Goal: Information Seeking & Learning: Find specific page/section

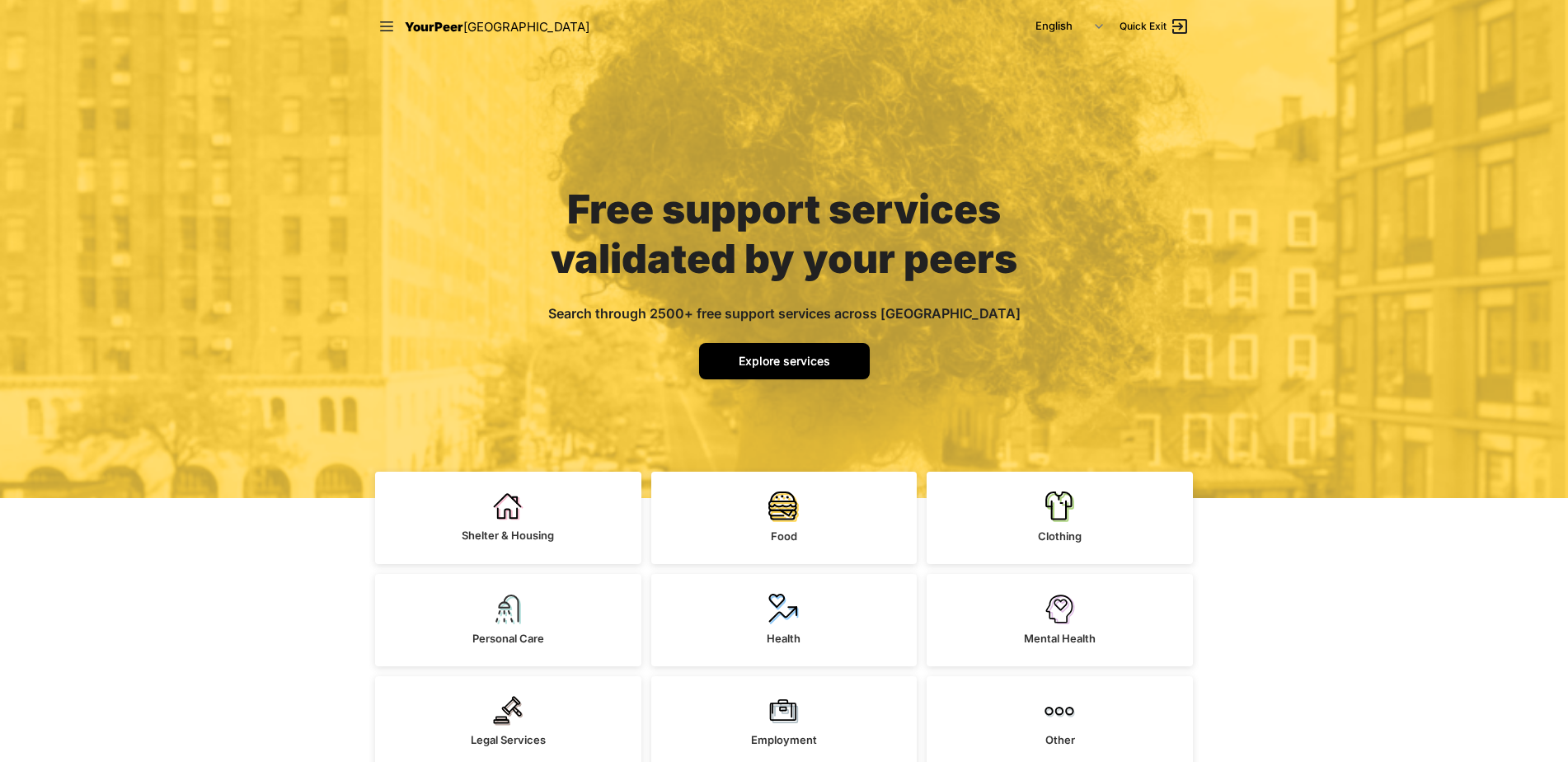
click at [802, 357] on span "Explore services" at bounding box center [784, 360] width 92 height 14
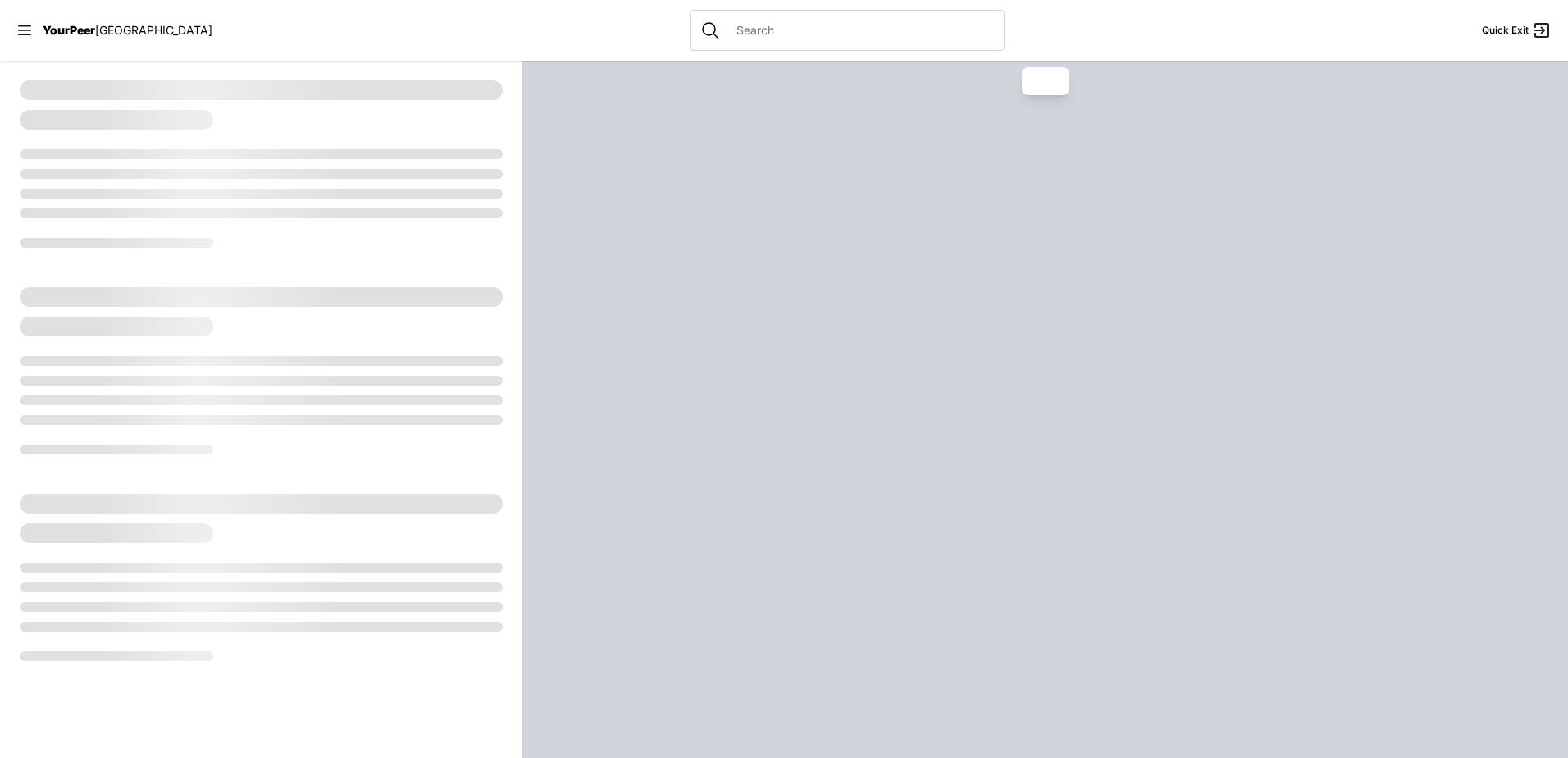
select select "recentlyUpdated"
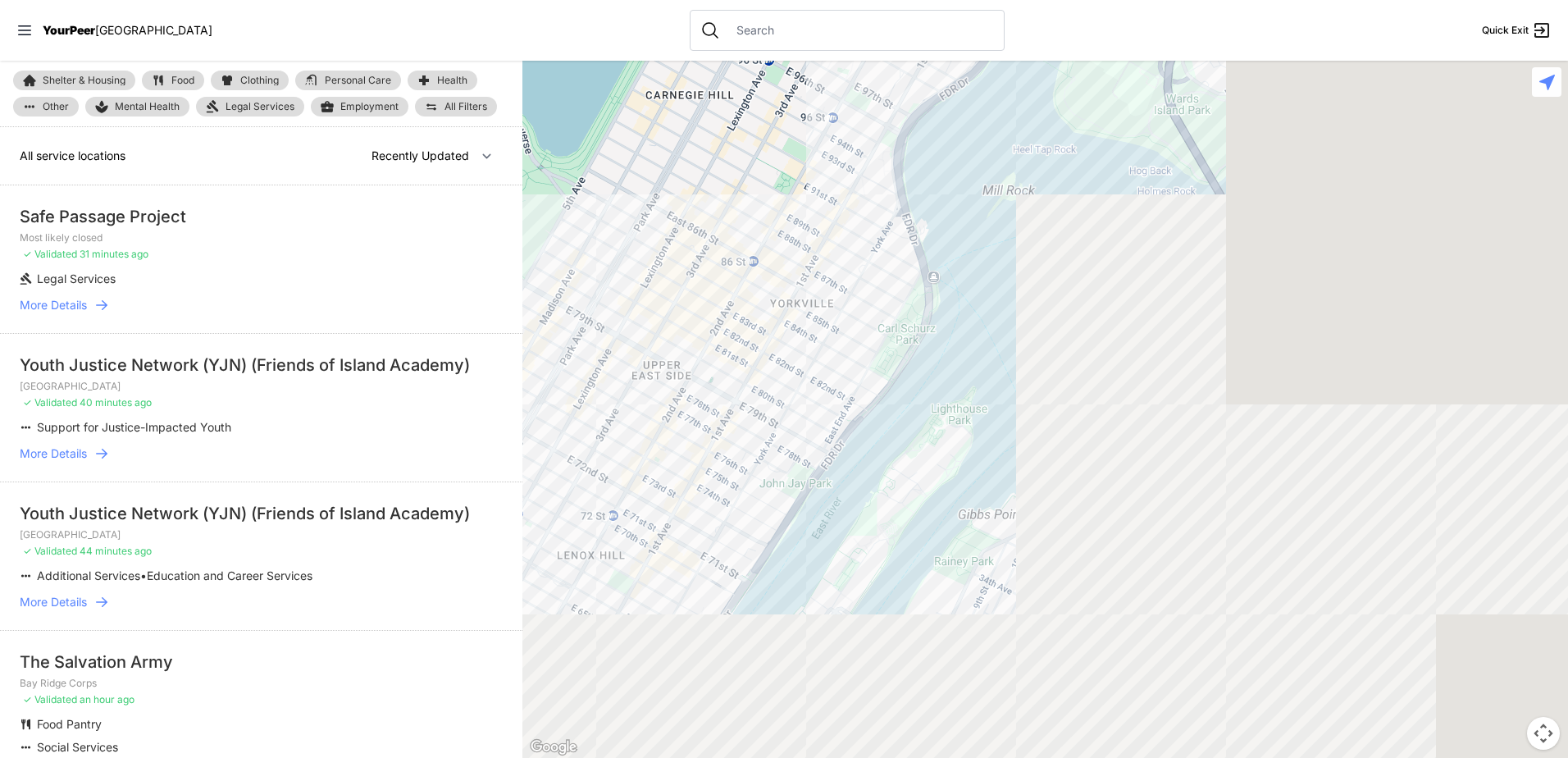
drag, startPoint x: 1263, startPoint y: 417, endPoint x: 681, endPoint y: 151, distance: 639.9
click at [681, 151] on div at bounding box center [1045, 409] width 1046 height 697
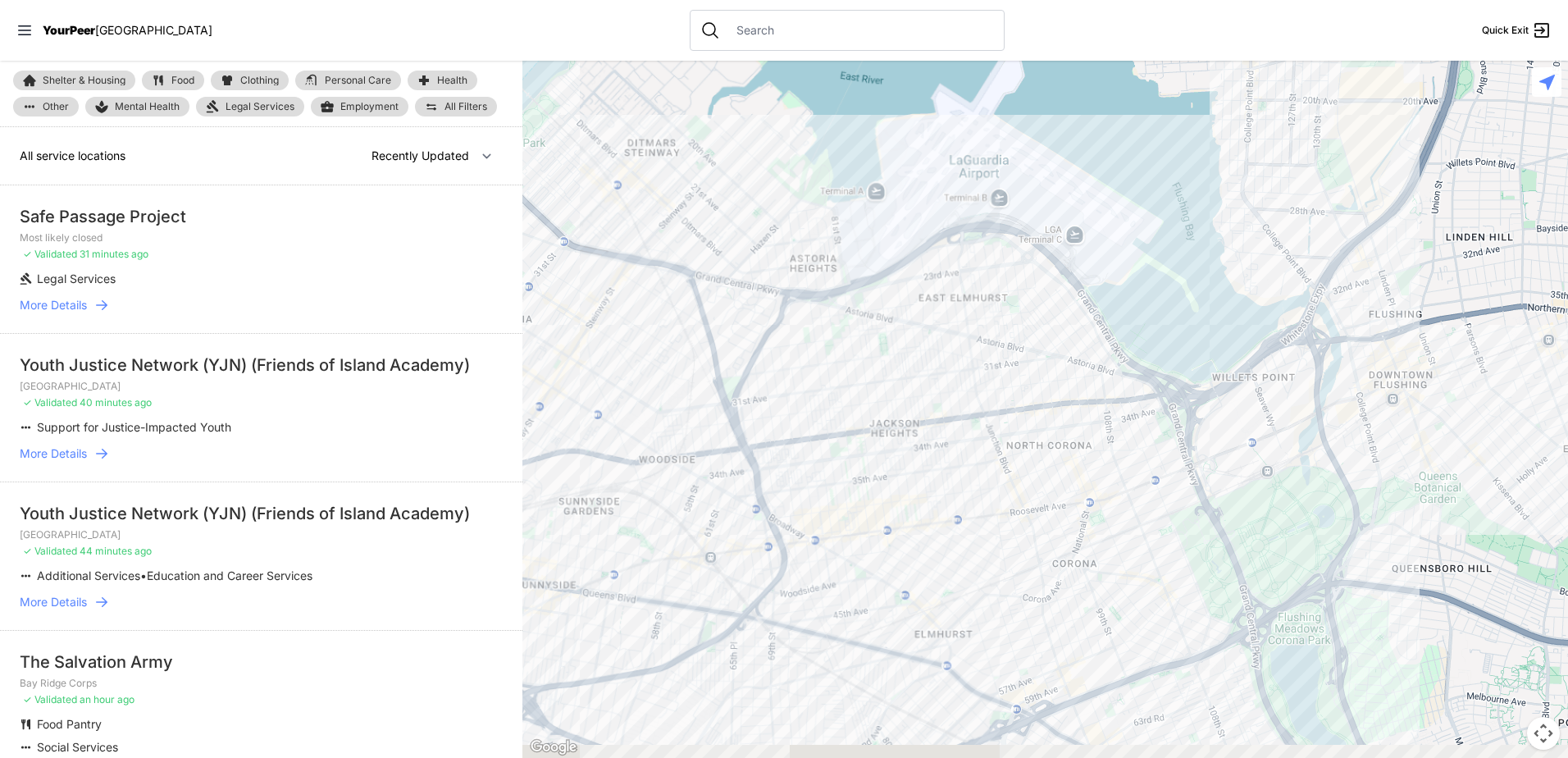
drag, startPoint x: 1460, startPoint y: 379, endPoint x: 822, endPoint y: 269, distance: 647.4
click at [822, 269] on div at bounding box center [1045, 409] width 1046 height 697
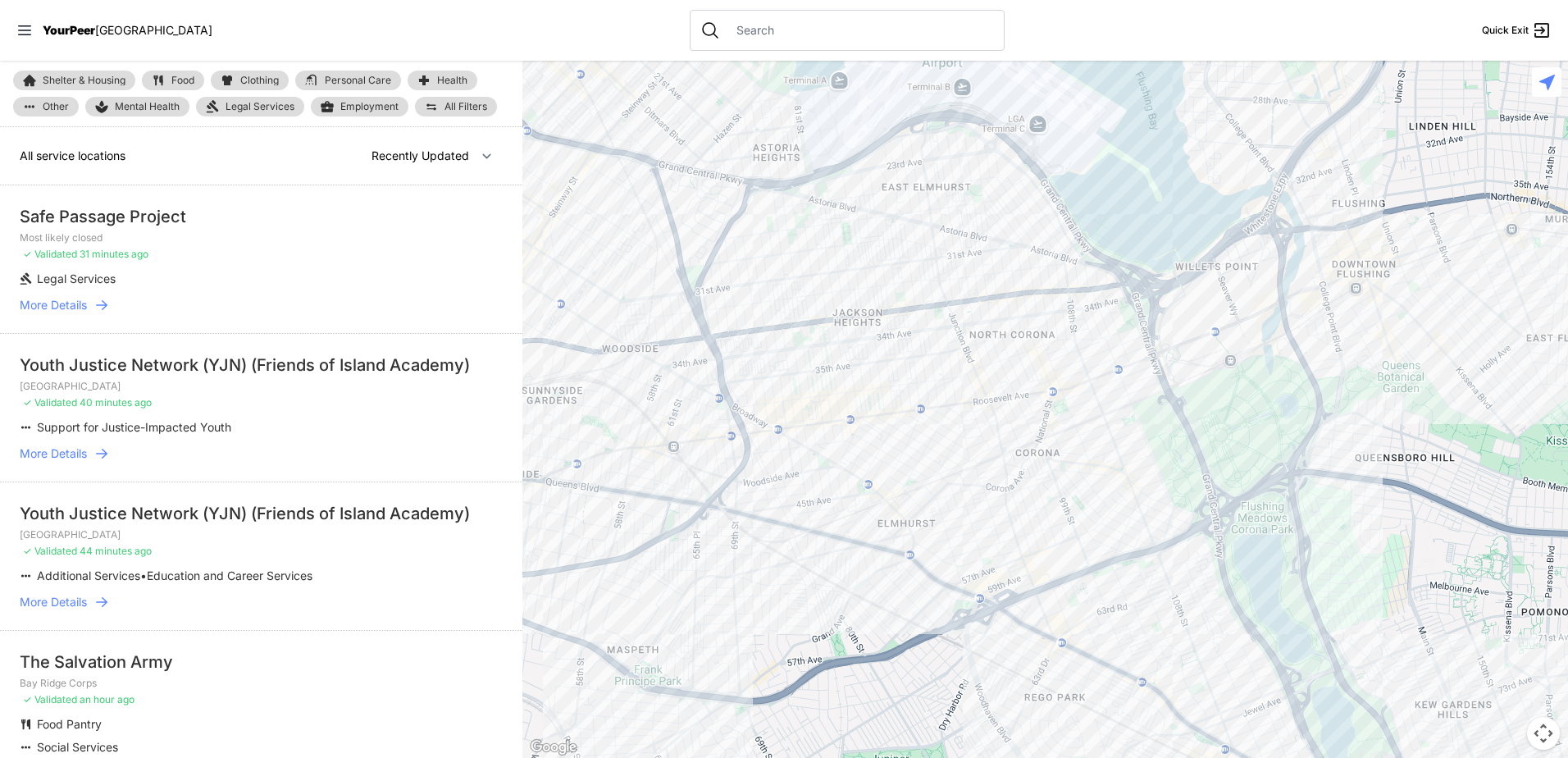
drag, startPoint x: 998, startPoint y: 448, endPoint x: 1004, endPoint y: 435, distance: 14.3
click at [1004, 435] on div at bounding box center [1045, 409] width 1046 height 697
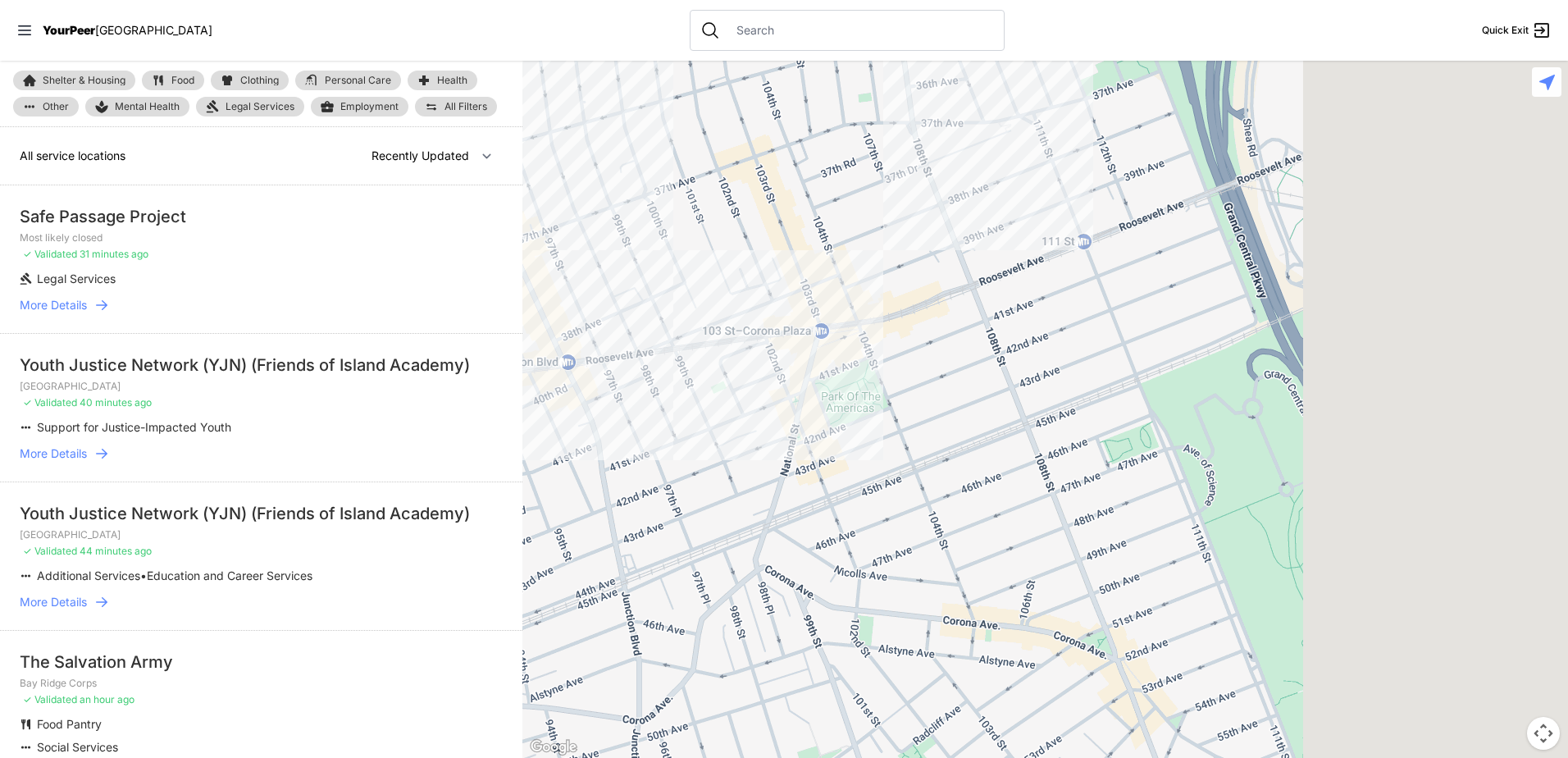
drag, startPoint x: 1228, startPoint y: 364, endPoint x: 933, endPoint y: 420, distance: 300.3
click at [933, 420] on div at bounding box center [1045, 409] width 1046 height 697
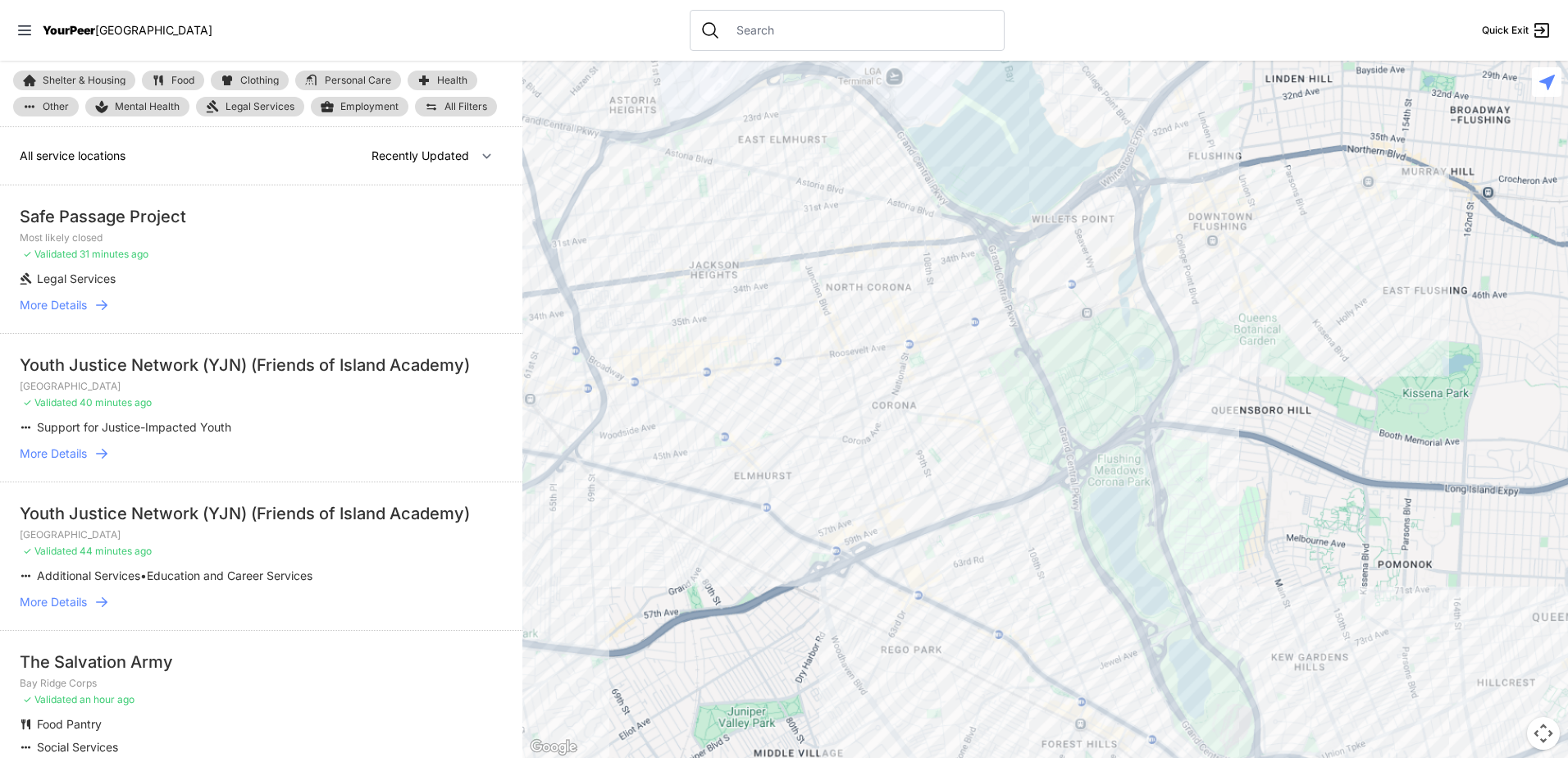
drag, startPoint x: 1022, startPoint y: 490, endPoint x: 1025, endPoint y: 364, distance: 126.0
click at [1025, 364] on div at bounding box center [1045, 409] width 1046 height 697
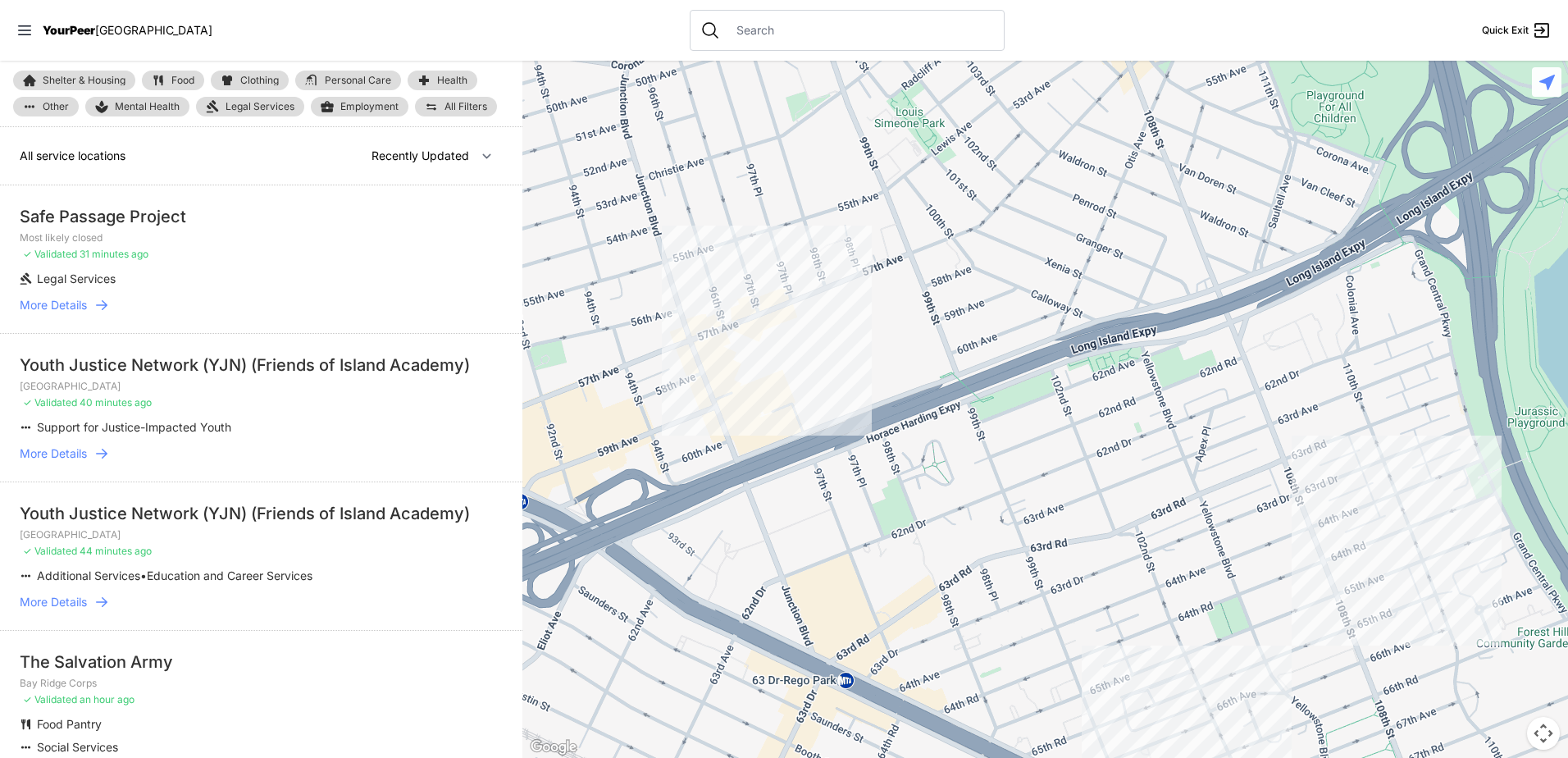
drag, startPoint x: 937, startPoint y: 406, endPoint x: 946, endPoint y: 381, distance: 26.6
click at [946, 381] on div at bounding box center [1045, 409] width 1046 height 697
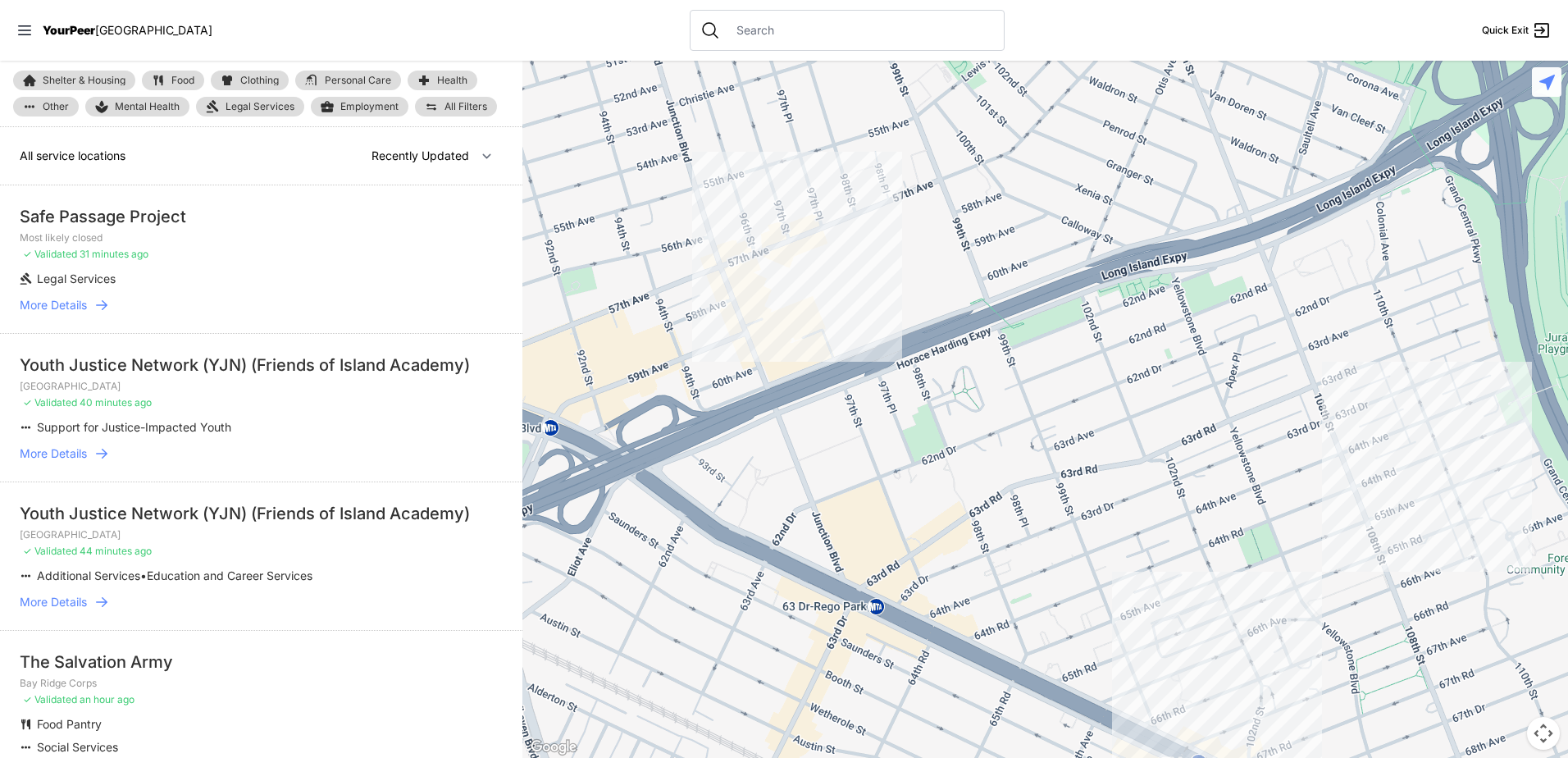
click at [808, 338] on div at bounding box center [1045, 409] width 1046 height 697
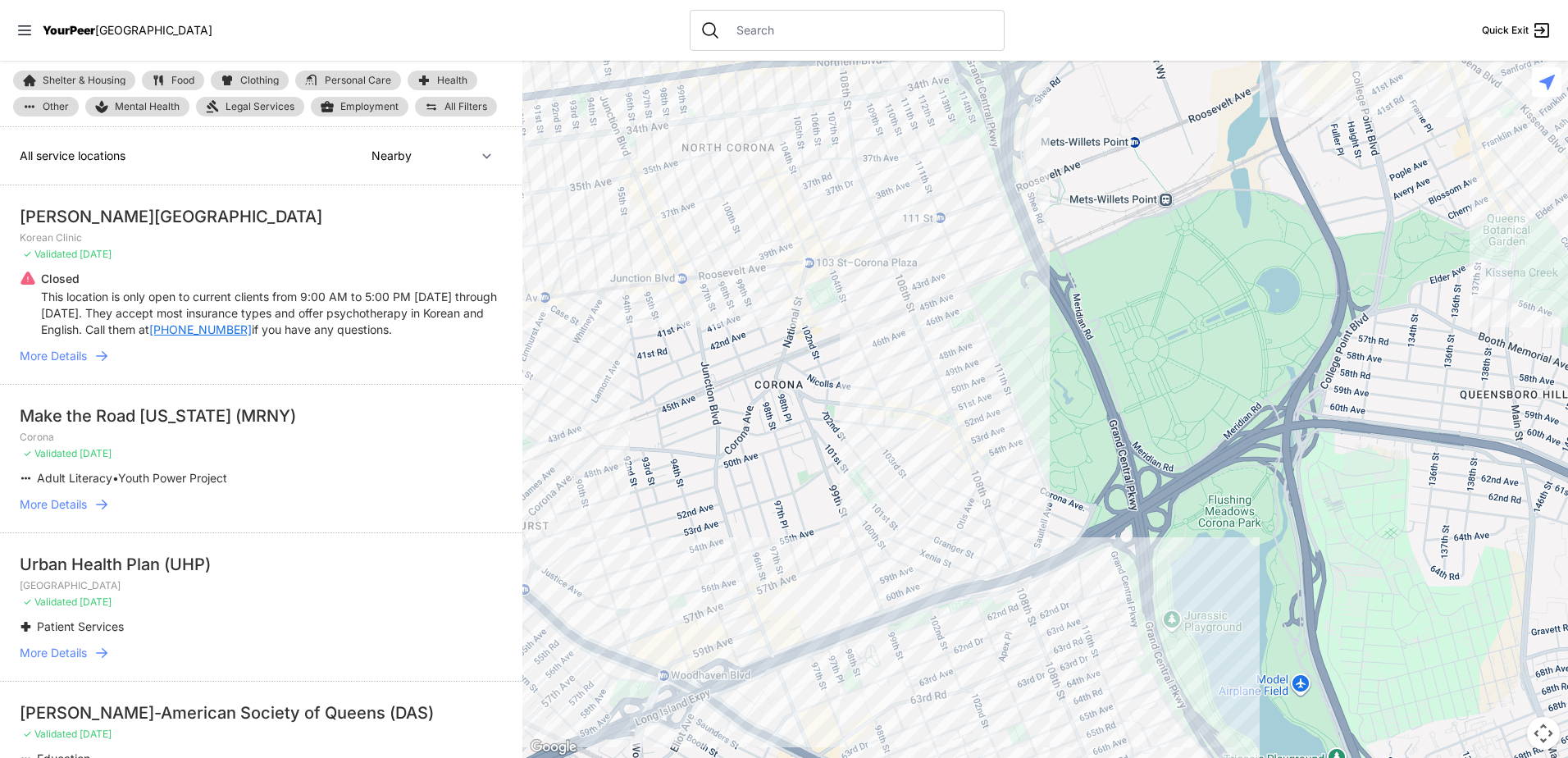
drag, startPoint x: 1354, startPoint y: 422, endPoint x: 948, endPoint y: 271, distance: 433.2
click at [948, 271] on div at bounding box center [1045, 409] width 1046 height 697
click at [833, 248] on div at bounding box center [1045, 409] width 1046 height 697
click at [833, 251] on div at bounding box center [1045, 409] width 1046 height 697
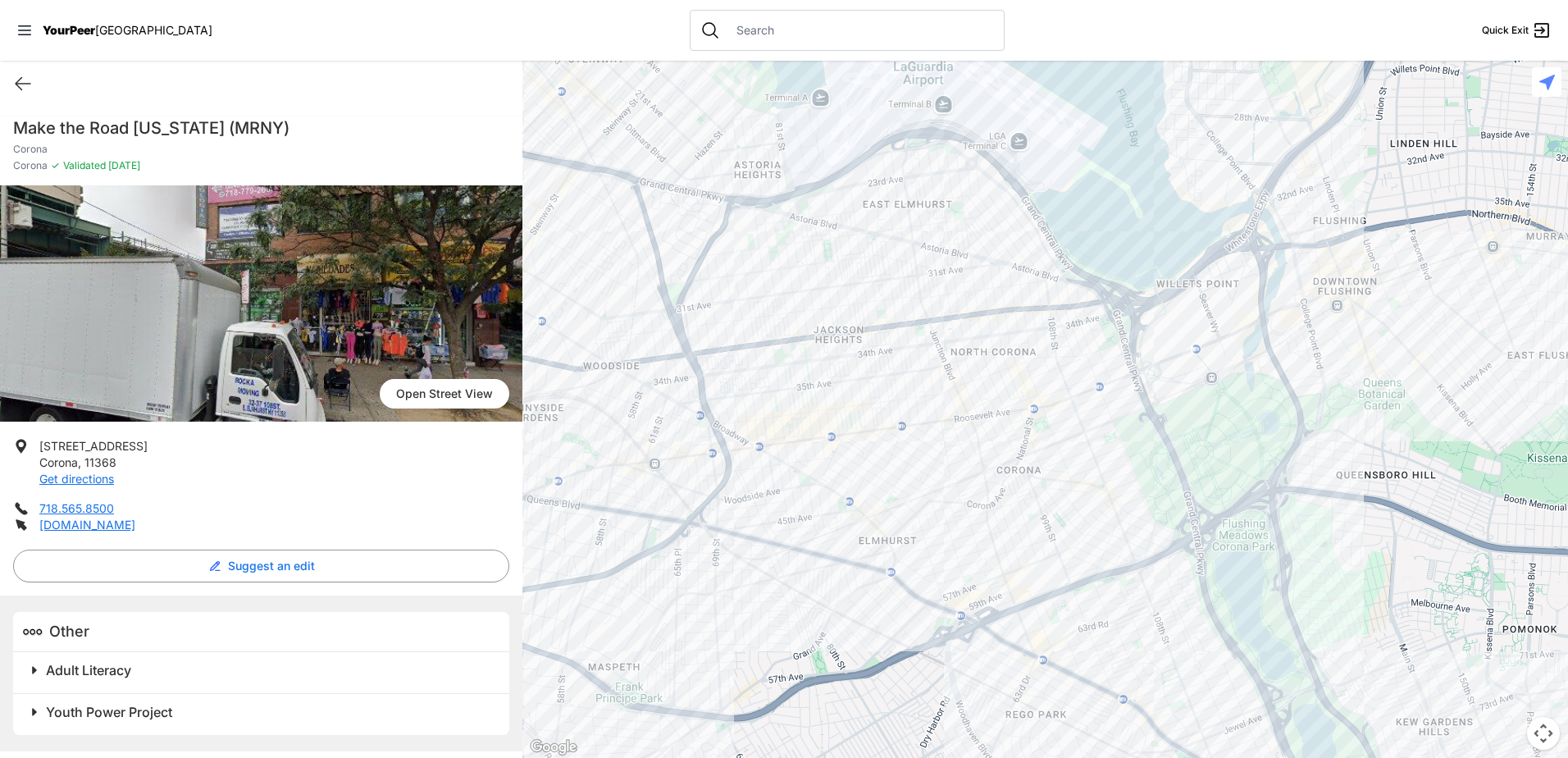
click at [1053, 387] on div at bounding box center [1045, 409] width 1046 height 697
click at [22, 88] on icon at bounding box center [23, 84] width 20 height 20
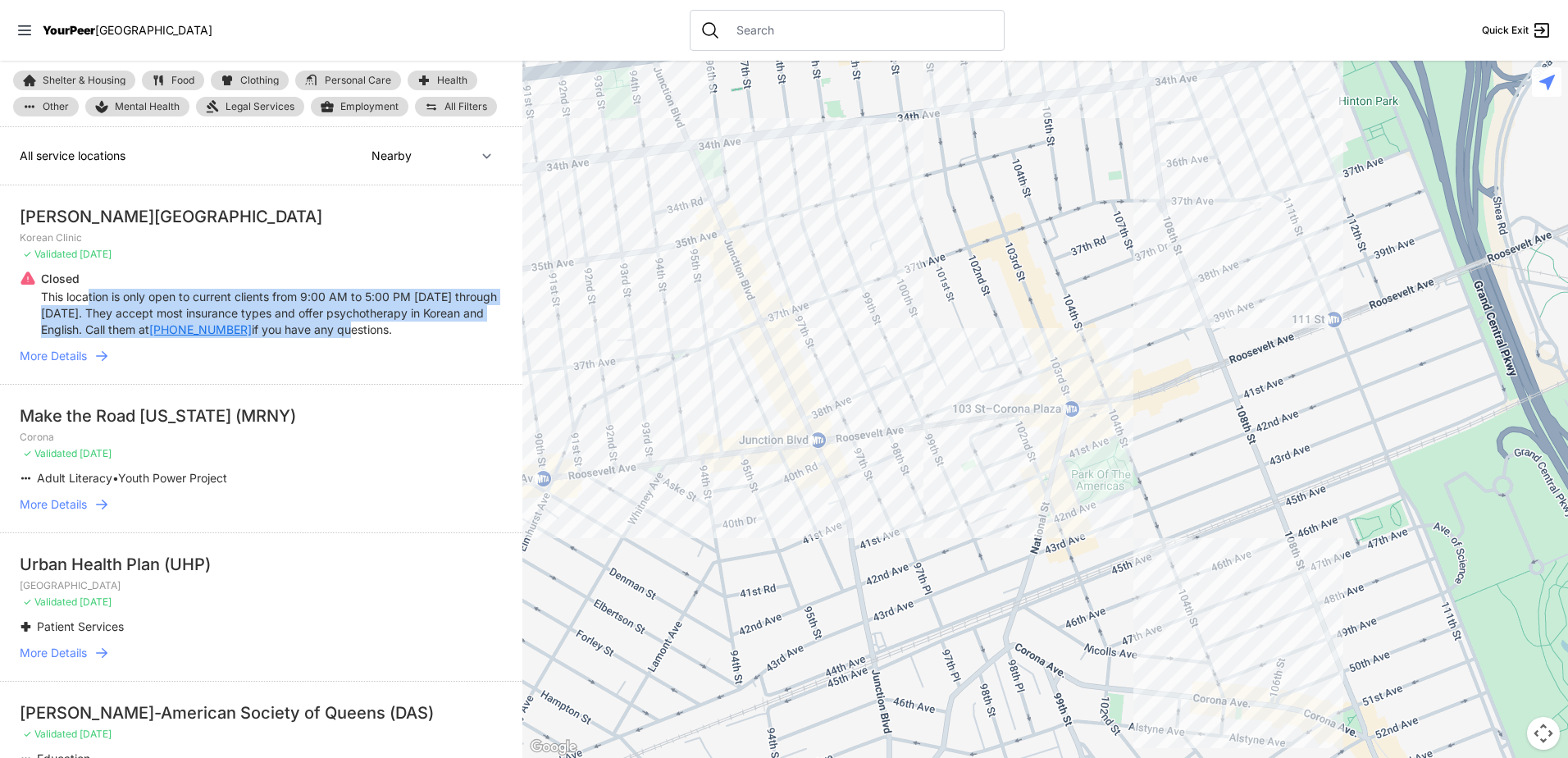
drag, startPoint x: 95, startPoint y: 304, endPoint x: 396, endPoint y: 327, distance: 301.9
click at [396, 327] on p "This location is only open to current clients from 9:00 AM to 5:00 PM [DATE] th…" at bounding box center [271, 313] width 462 height 49
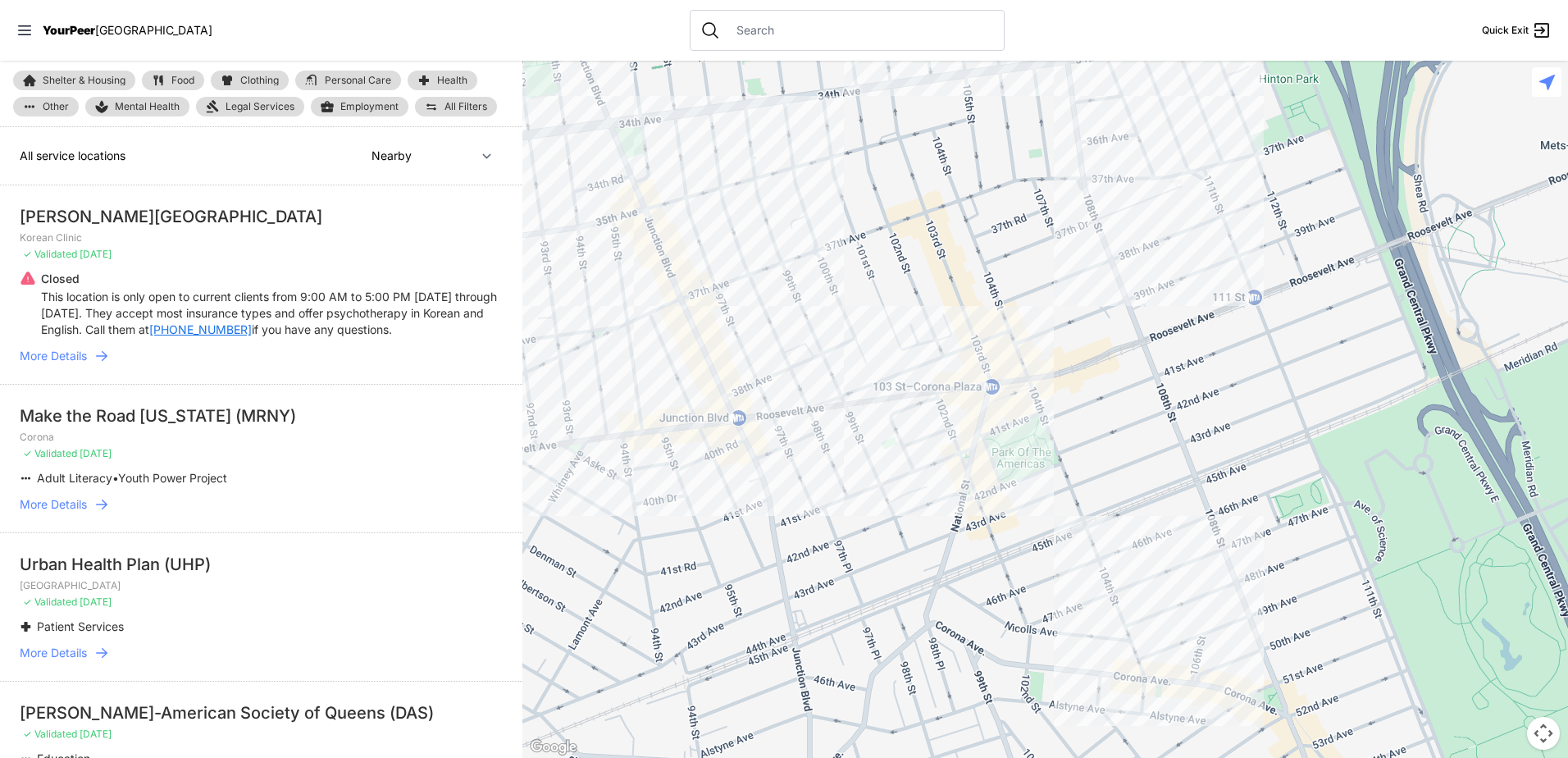
click at [54, 27] on span "YourPeer" at bounding box center [68, 30] width 52 height 14
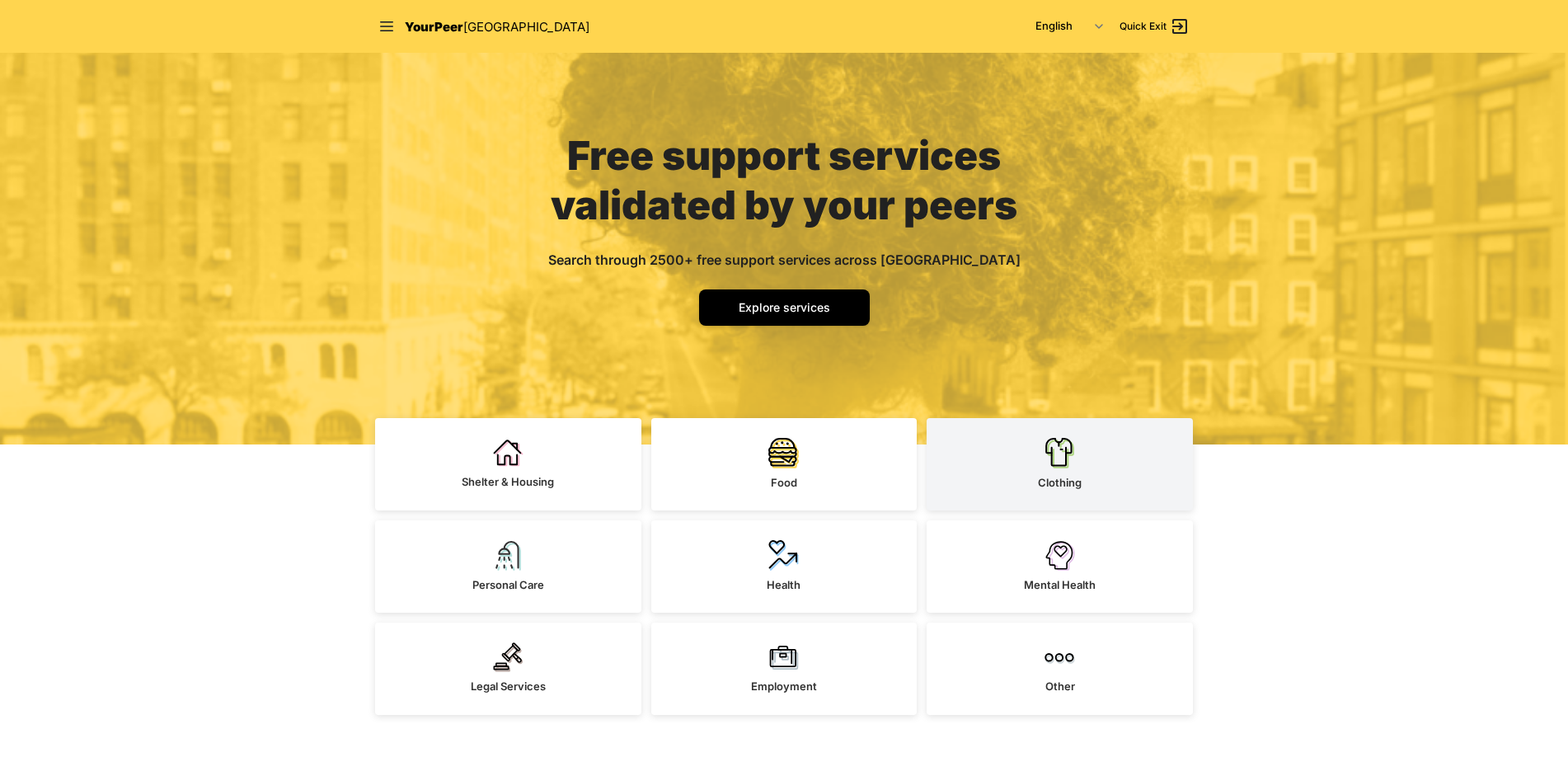
scroll to position [83, 0]
